Goal: Find contact information: Find contact information

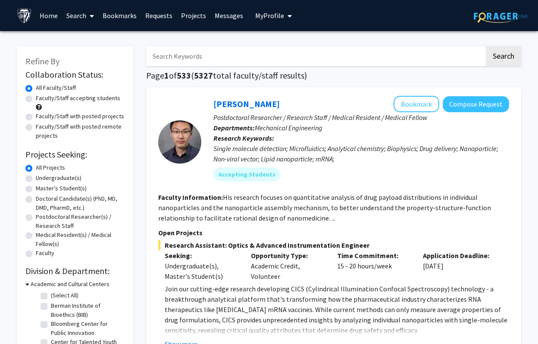
click at [203, 55] on input "Search Keywords" at bounding box center [315, 56] width 338 height 20
type input "[PERSON_NAME]"
click at [486, 46] on button "Search" at bounding box center [503, 56] width 35 height 20
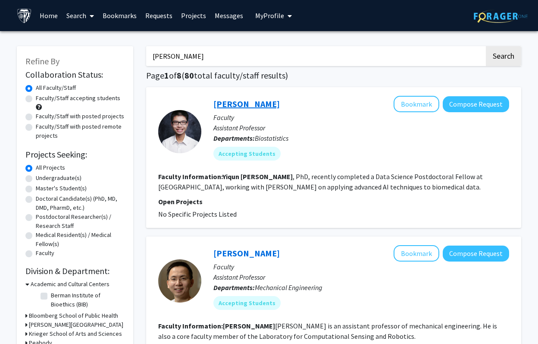
click at [232, 106] on link "[PERSON_NAME]" at bounding box center [246, 103] width 66 height 11
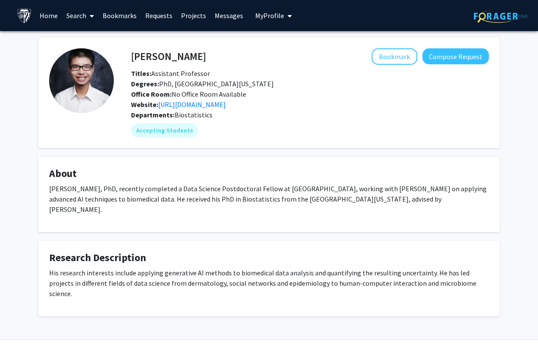
click at [226, 106] on link "[URL][DOMAIN_NAME]" at bounding box center [192, 104] width 68 height 9
